Goal: Browse casually

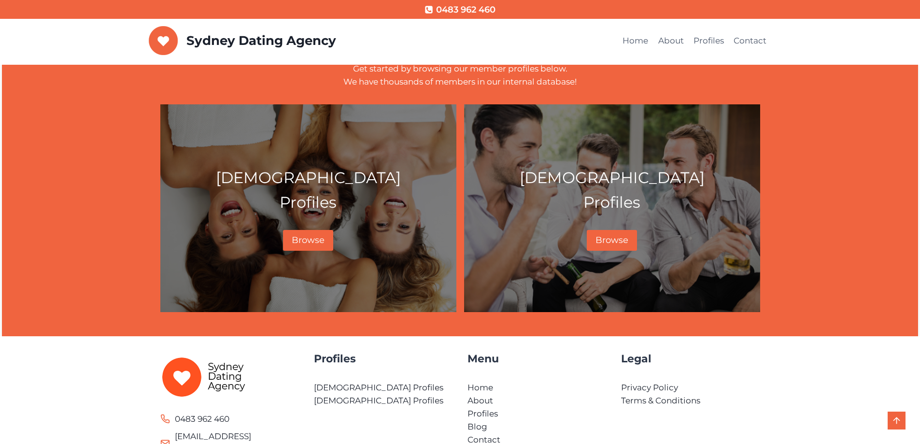
scroll to position [471, 0]
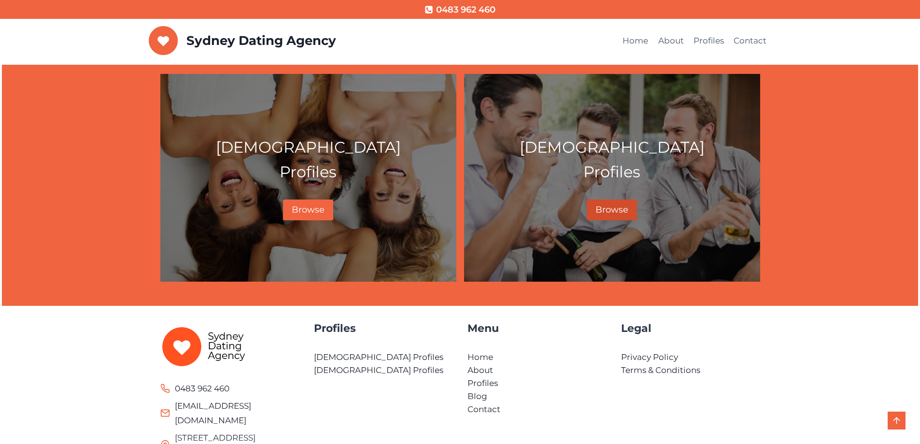
click at [606, 218] on link "Browse" at bounding box center [612, 209] width 50 height 21
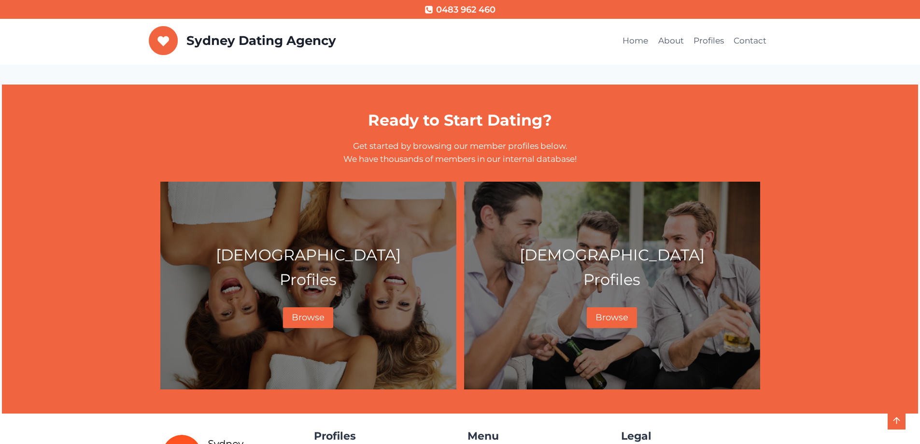
scroll to position [451, 0]
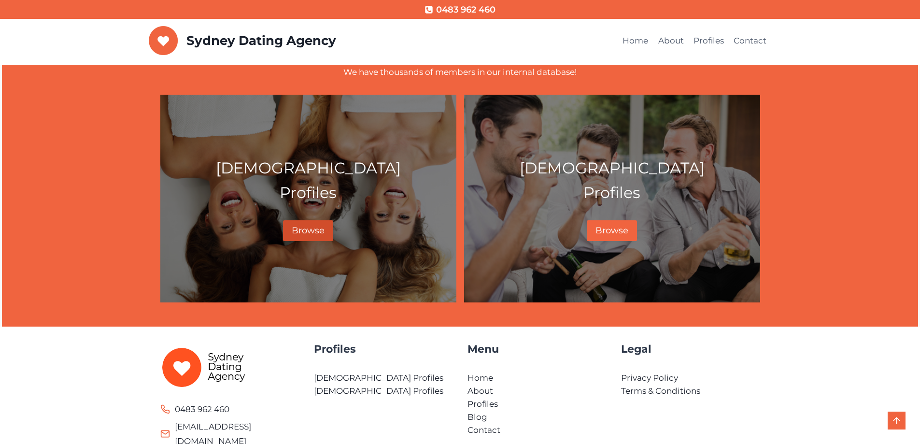
click at [305, 235] on span "Browse" at bounding box center [308, 230] width 33 height 11
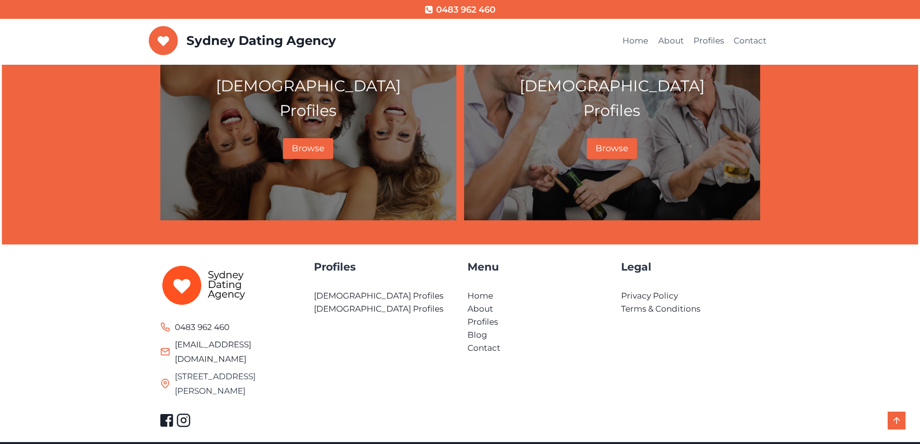
scroll to position [536, 0]
